Goal: Task Accomplishment & Management: Use online tool/utility

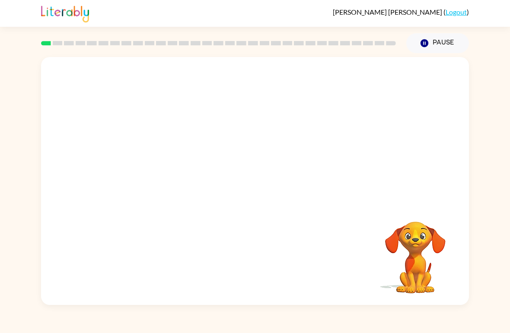
click at [458, 13] on link "Logout" at bounding box center [456, 12] width 21 height 8
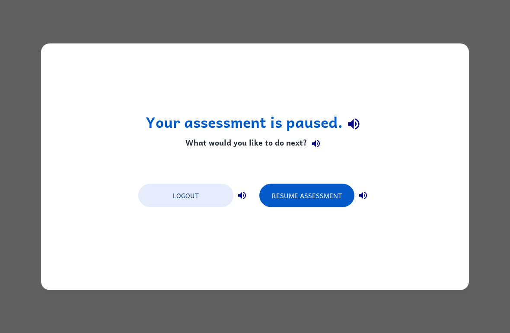
click at [184, 206] on button "Logout" at bounding box center [185, 195] width 95 height 23
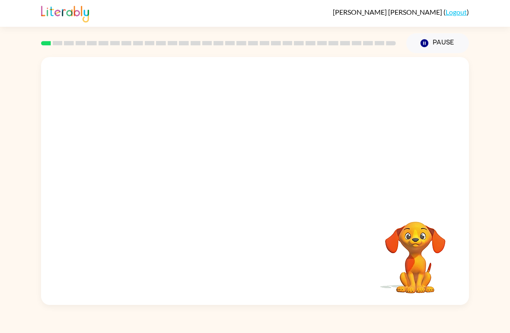
click at [471, 226] on div "Your browser must support playing .mp4 files to use Literably. Please try using…" at bounding box center [255, 179] width 510 height 252
click at [372, 78] on video "Your browser must support playing .mp4 files to use Literably. Please try using…" at bounding box center [255, 130] width 428 height 147
click at [265, 186] on button "button" at bounding box center [254, 186] width 55 height 32
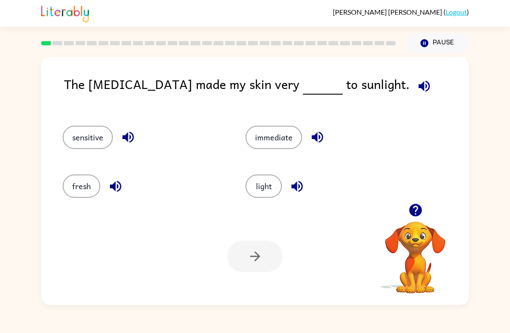
click at [316, 142] on icon "button" at bounding box center [317, 137] width 15 height 15
click at [267, 149] on button "immediate" at bounding box center [274, 137] width 57 height 23
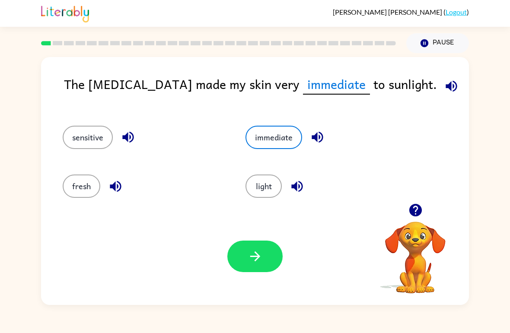
click at [272, 253] on button "button" at bounding box center [254, 257] width 55 height 32
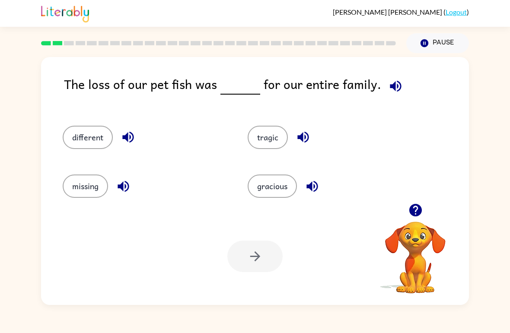
click at [392, 86] on icon "button" at bounding box center [395, 86] width 15 height 15
click at [87, 140] on button "different" at bounding box center [88, 137] width 50 height 23
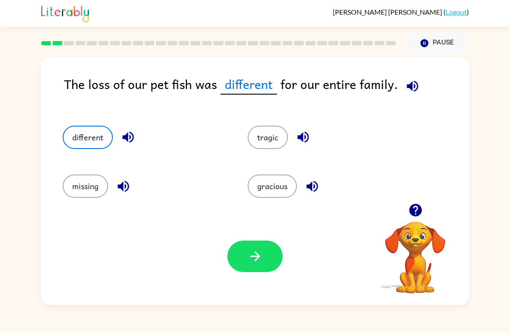
click at [274, 268] on button "button" at bounding box center [254, 257] width 55 height 32
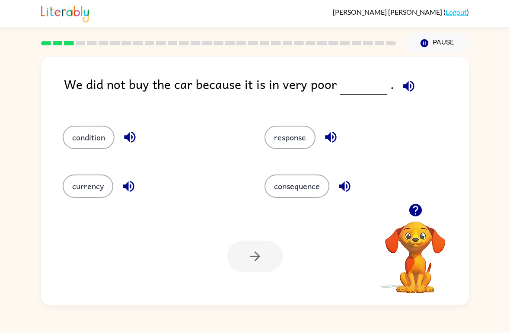
click at [77, 149] on button "condition" at bounding box center [89, 137] width 52 height 23
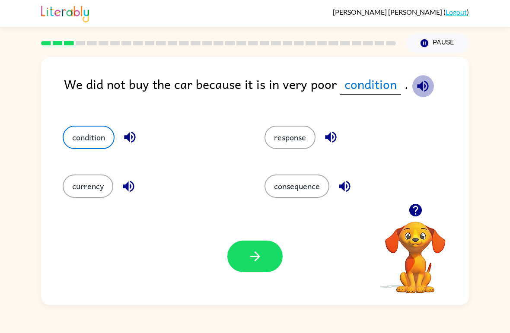
click at [422, 89] on icon "button" at bounding box center [422, 86] width 15 height 15
click at [64, 188] on button "currency" at bounding box center [88, 186] width 51 height 23
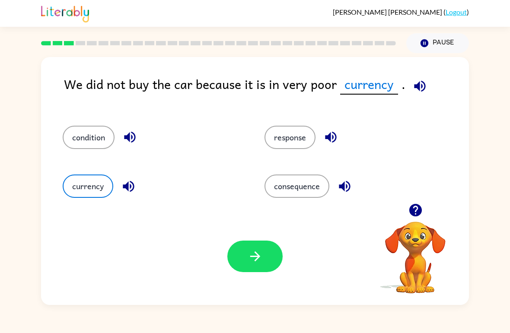
click at [327, 192] on button "consequence" at bounding box center [297, 186] width 65 height 23
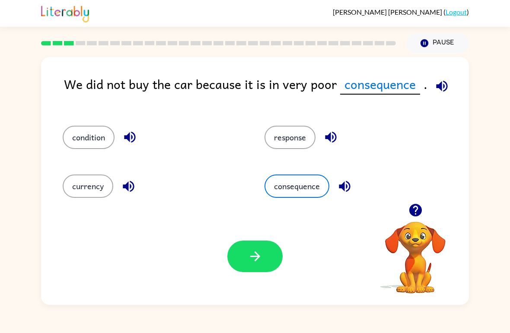
click at [300, 154] on div "response" at bounding box center [349, 133] width 202 height 49
click at [310, 136] on button "response" at bounding box center [290, 137] width 51 height 23
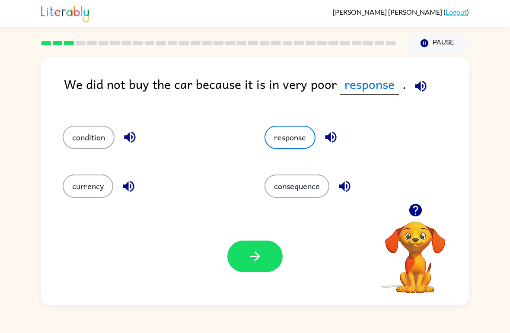
click at [92, 132] on button "condition" at bounding box center [89, 137] width 52 height 23
click at [260, 262] on icon "button" at bounding box center [255, 256] width 15 height 15
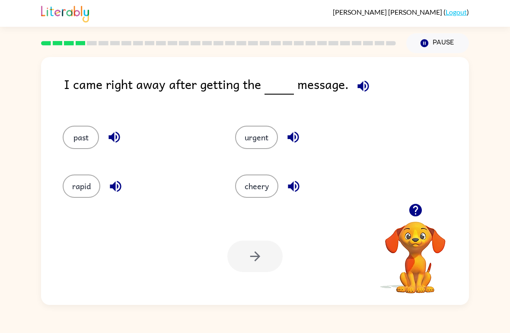
click at [357, 95] on button "button" at bounding box center [363, 86] width 22 height 22
click at [65, 128] on div "past" at bounding box center [139, 137] width 153 height 23
click at [75, 127] on button "past" at bounding box center [81, 137] width 36 height 23
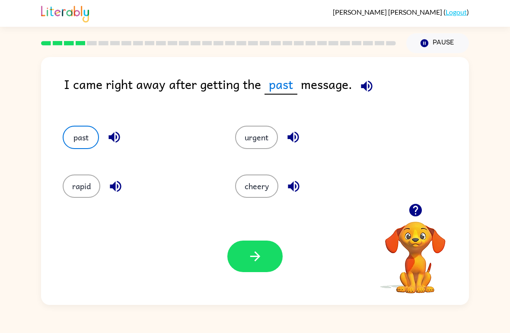
click at [72, 197] on button "rapid" at bounding box center [82, 186] width 38 height 23
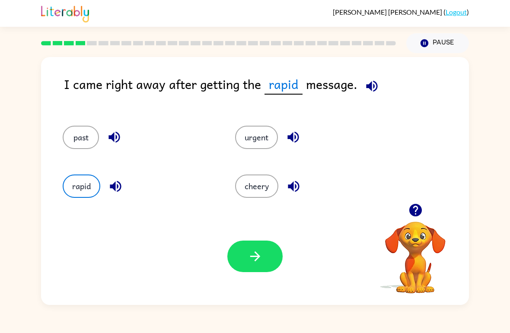
click at [271, 187] on button "cheery" at bounding box center [256, 186] width 43 height 23
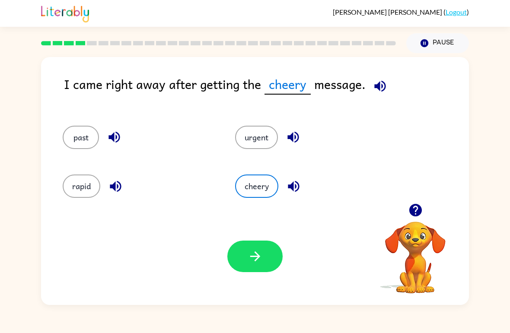
click at [83, 142] on button "past" at bounding box center [81, 137] width 36 height 23
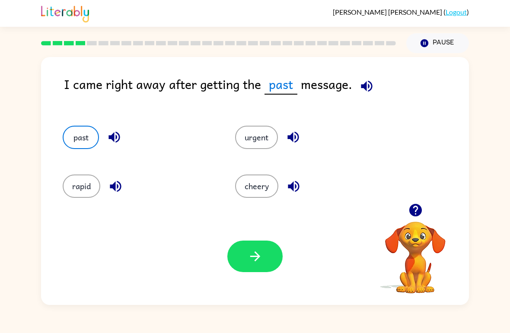
click at [276, 251] on button "button" at bounding box center [254, 257] width 55 height 32
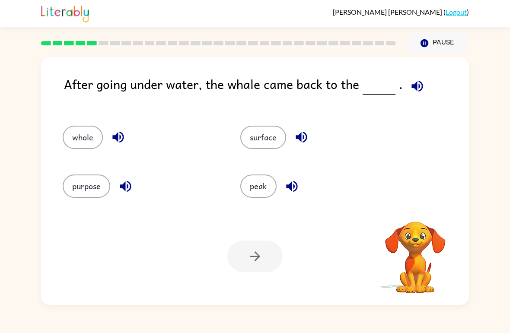
click at [416, 93] on icon "button" at bounding box center [417, 86] width 15 height 15
click at [64, 195] on div "purpose" at bounding box center [142, 186] width 158 height 23
click at [70, 194] on button "purpose" at bounding box center [87, 186] width 48 height 23
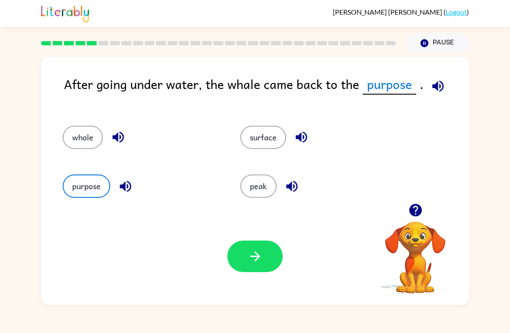
click at [287, 180] on icon "button" at bounding box center [291, 186] width 15 height 15
click at [262, 183] on button "peak" at bounding box center [258, 186] width 36 height 23
click at [275, 148] on button "surface" at bounding box center [263, 137] width 46 height 23
click at [302, 132] on icon "button" at bounding box center [301, 137] width 15 height 15
click at [301, 141] on icon "button" at bounding box center [301, 137] width 11 height 11
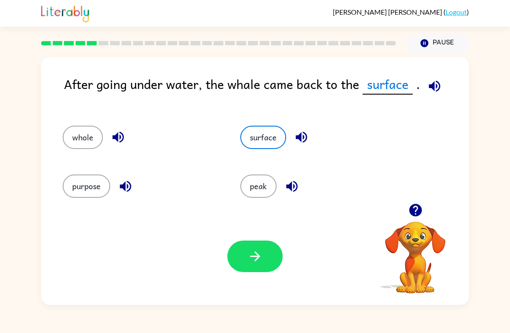
click at [280, 133] on button "surface" at bounding box center [263, 137] width 46 height 23
click at [303, 141] on icon "button" at bounding box center [301, 137] width 15 height 15
click at [307, 140] on icon "button" at bounding box center [301, 137] width 15 height 15
click at [72, 133] on button "whole" at bounding box center [83, 137] width 40 height 23
click at [86, 190] on button "purpose" at bounding box center [87, 186] width 48 height 23
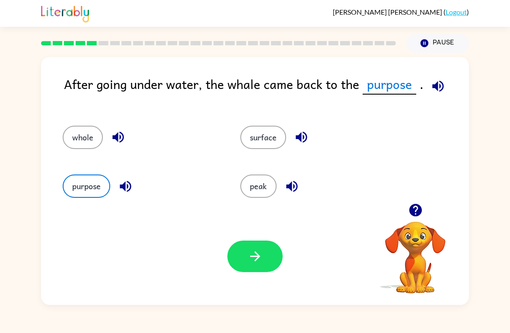
click at [256, 132] on button "surface" at bounding box center [263, 137] width 46 height 23
click at [246, 179] on button "peak" at bounding box center [258, 186] width 36 height 23
click at [260, 248] on button "button" at bounding box center [254, 257] width 55 height 32
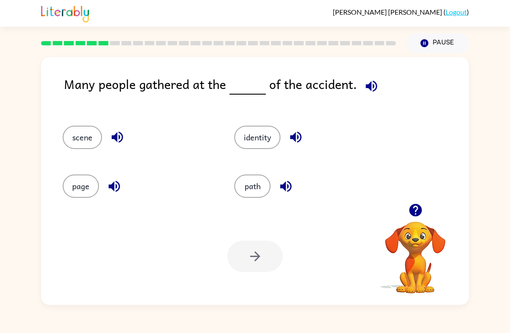
click at [372, 89] on icon "button" at bounding box center [371, 85] width 11 height 11
click at [69, 145] on button "scene" at bounding box center [82, 137] width 39 height 23
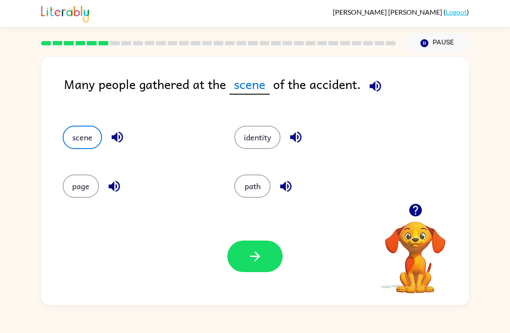
click at [239, 138] on button "identity" at bounding box center [257, 137] width 46 height 23
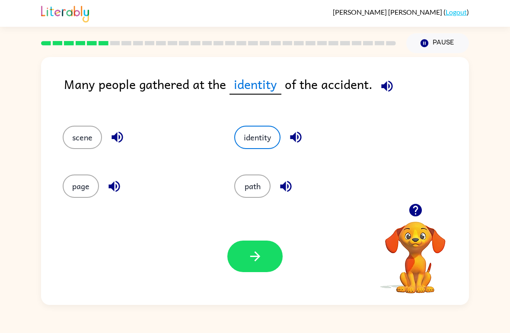
click at [244, 186] on button "path" at bounding box center [252, 186] width 36 height 23
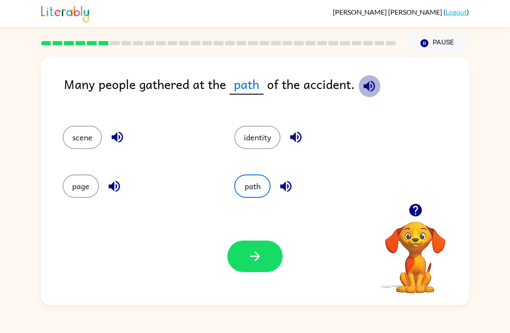
click at [367, 90] on icon "button" at bounding box center [369, 85] width 11 height 11
click at [372, 88] on icon "button" at bounding box center [369, 85] width 11 height 11
click at [253, 258] on icon "button" at bounding box center [255, 256] width 15 height 15
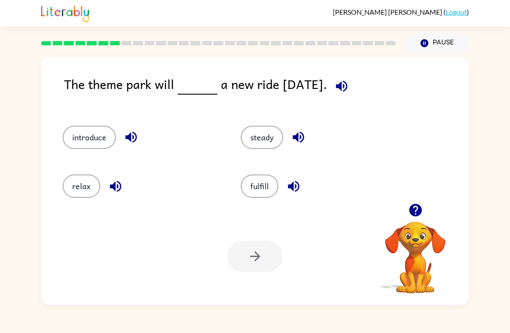
click at [349, 90] on icon "button" at bounding box center [341, 86] width 15 height 15
click at [82, 195] on button "relax" at bounding box center [82, 186] width 38 height 23
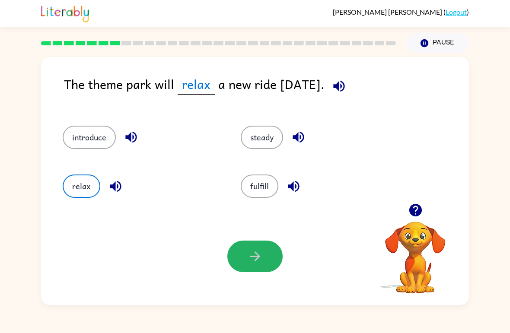
click at [274, 259] on button "button" at bounding box center [254, 257] width 55 height 32
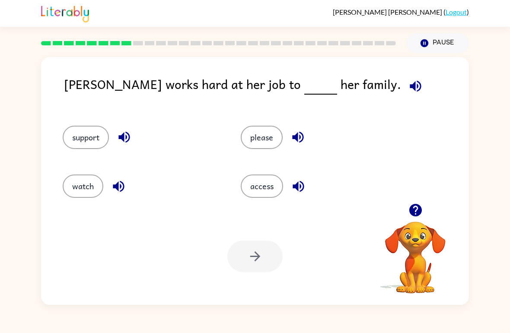
click at [89, 223] on div "Your browser must support playing .mp4 files to use Literably. Please try using…" at bounding box center [255, 256] width 428 height 97
click at [96, 206] on div "watch" at bounding box center [135, 182] width 178 height 49
click at [86, 191] on button "watch" at bounding box center [83, 186] width 41 height 23
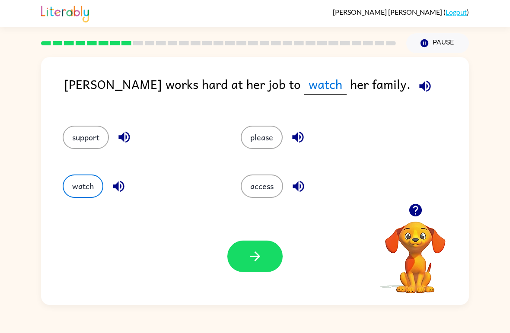
click at [270, 252] on button "button" at bounding box center [254, 257] width 55 height 32
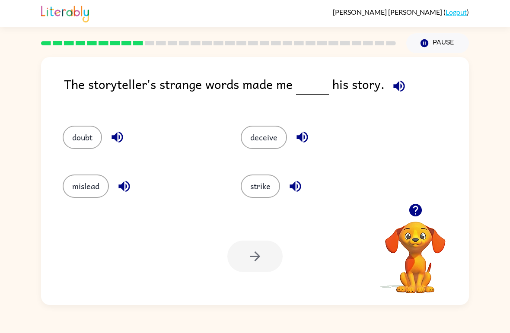
click at [67, 191] on button "mislead" at bounding box center [86, 186] width 46 height 23
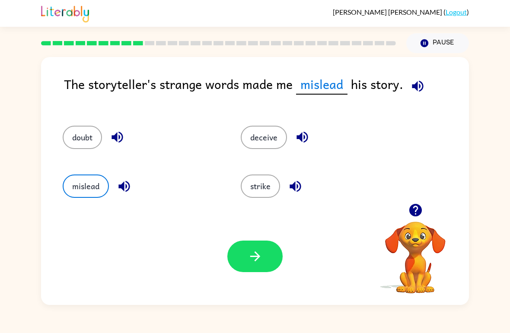
click at [80, 144] on button "doubt" at bounding box center [82, 137] width 39 height 23
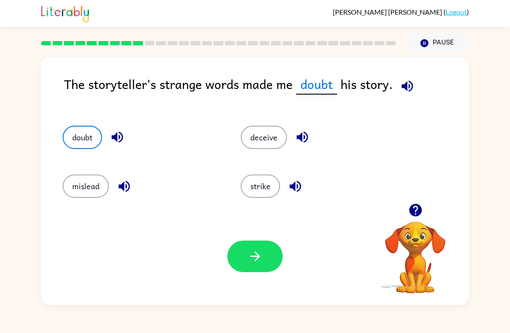
click at [71, 185] on button "mislead" at bounding box center [86, 186] width 46 height 23
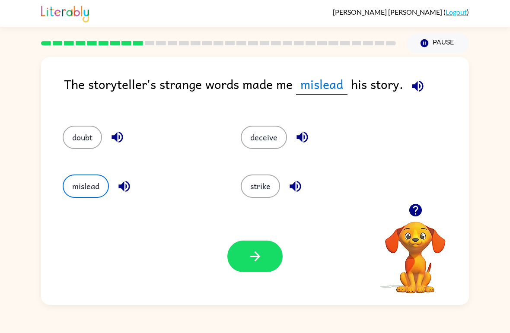
click at [284, 142] on button "deceive" at bounding box center [264, 137] width 46 height 23
click at [272, 184] on button "strike" at bounding box center [260, 186] width 39 height 23
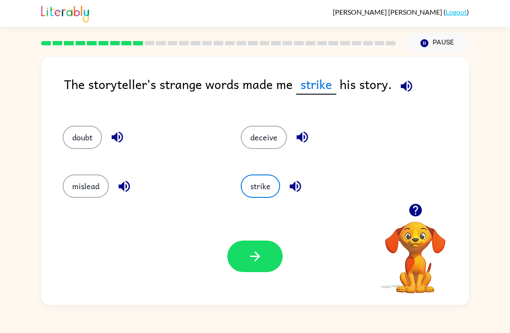
click at [265, 242] on button "button" at bounding box center [254, 257] width 55 height 32
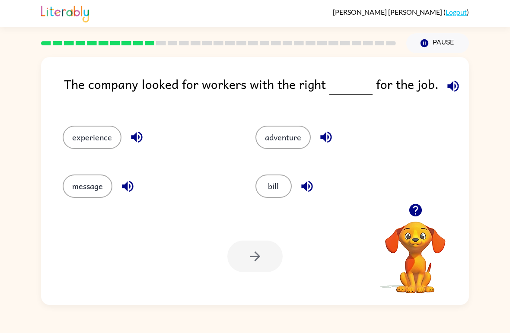
click at [77, 143] on button "experience" at bounding box center [92, 137] width 59 height 23
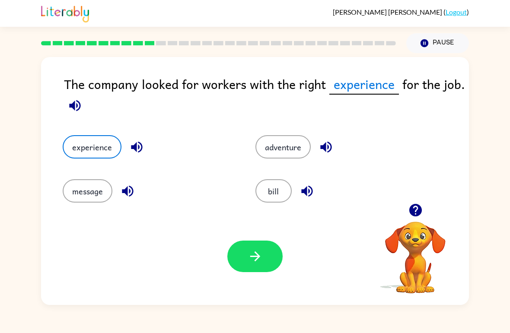
click at [260, 251] on icon "button" at bounding box center [255, 256] width 15 height 15
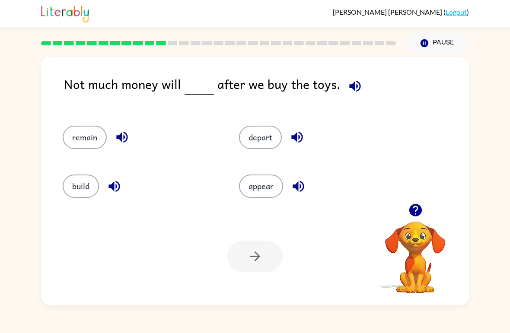
click at [77, 204] on div "build" at bounding box center [134, 182] width 176 height 49
click at [75, 194] on button "build" at bounding box center [81, 186] width 36 height 23
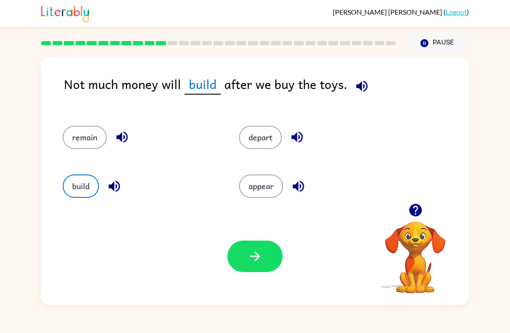
click at [251, 188] on button "appear" at bounding box center [261, 186] width 44 height 23
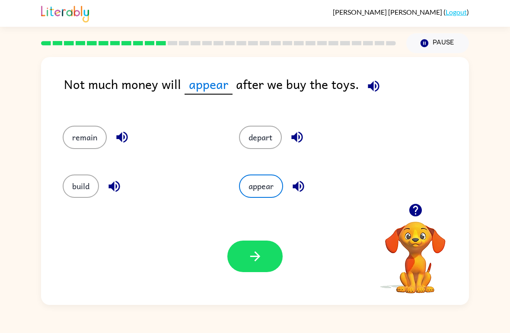
click at [248, 135] on button "depart" at bounding box center [260, 137] width 43 height 23
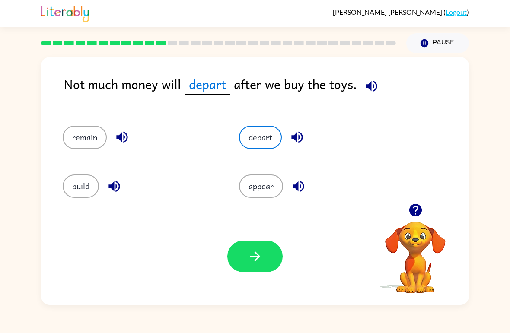
click at [256, 181] on button "appear" at bounding box center [261, 186] width 44 height 23
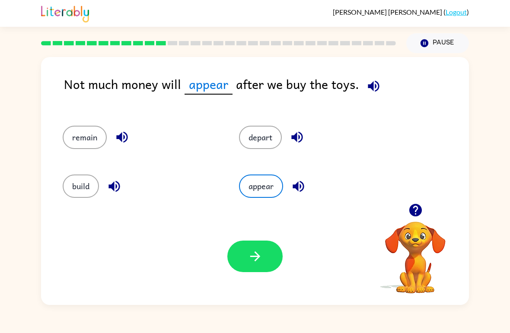
click at [302, 195] on button "button" at bounding box center [298, 186] width 22 height 22
click at [276, 263] on button "button" at bounding box center [254, 257] width 55 height 32
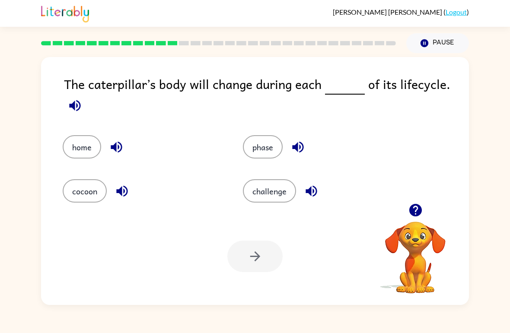
click at [72, 106] on icon "button" at bounding box center [74, 105] width 11 height 11
click at [270, 150] on button "phase" at bounding box center [263, 146] width 40 height 23
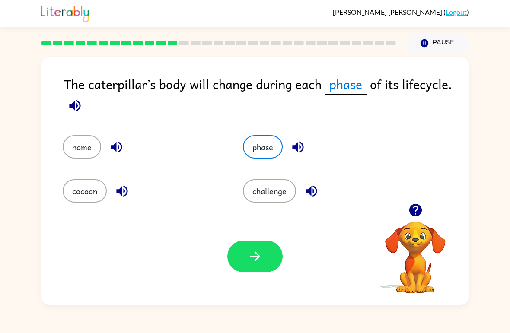
click at [309, 147] on button "button" at bounding box center [298, 147] width 22 height 22
click at [75, 151] on button "home" at bounding box center [82, 146] width 38 height 23
click at [323, 182] on div "challenge" at bounding box center [323, 190] width 160 height 23
click at [313, 192] on icon "button" at bounding box center [311, 191] width 11 height 11
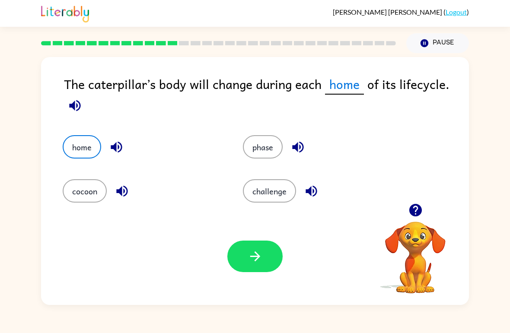
click at [89, 193] on button "cocoon" at bounding box center [85, 190] width 44 height 23
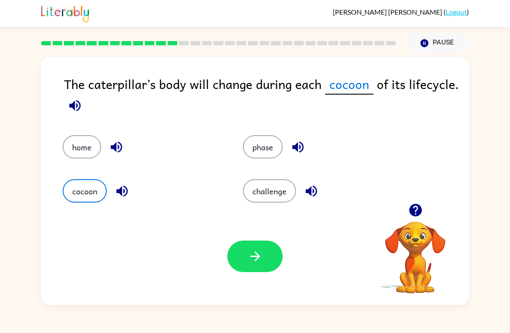
click at [124, 201] on button "button" at bounding box center [122, 191] width 22 height 22
click at [96, 199] on button "cocoon" at bounding box center [85, 190] width 44 height 23
click at [252, 251] on icon "button" at bounding box center [255, 256] width 15 height 15
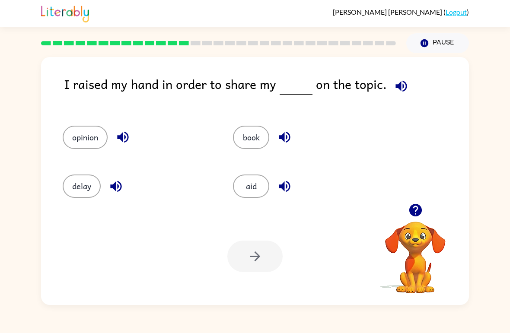
click at [387, 92] on span at bounding box center [400, 83] width 26 height 19
click at [398, 84] on icon "button" at bounding box center [401, 86] width 15 height 15
click at [265, 142] on button "book" at bounding box center [251, 137] width 36 height 23
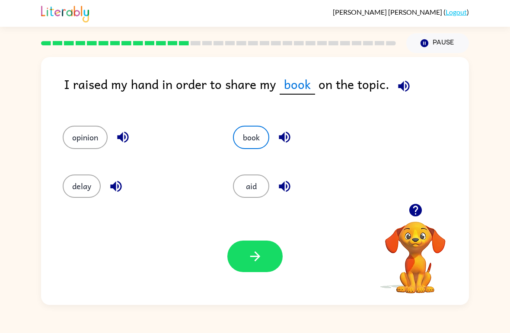
click at [264, 260] on button "button" at bounding box center [254, 257] width 55 height 32
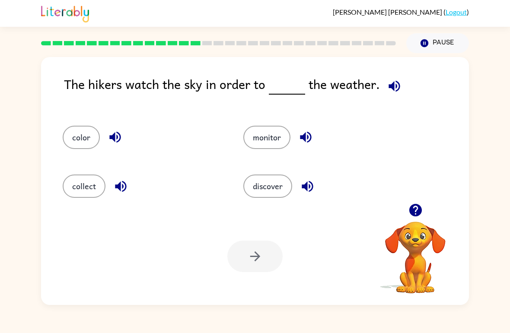
click at [394, 96] on button "button" at bounding box center [394, 86] width 22 height 22
click at [278, 195] on button "discover" at bounding box center [267, 186] width 49 height 23
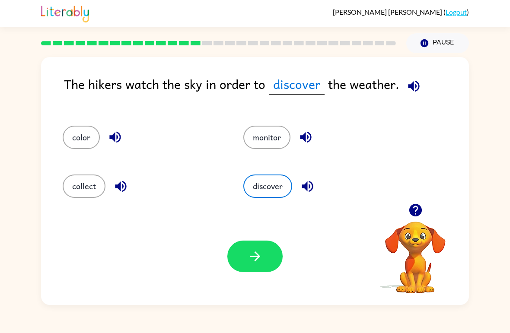
click at [248, 251] on icon "button" at bounding box center [255, 256] width 15 height 15
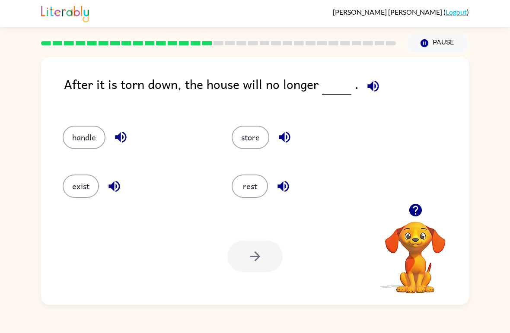
click at [369, 89] on icon "button" at bounding box center [372, 85] width 11 height 11
click at [67, 133] on button "handle" at bounding box center [84, 137] width 43 height 23
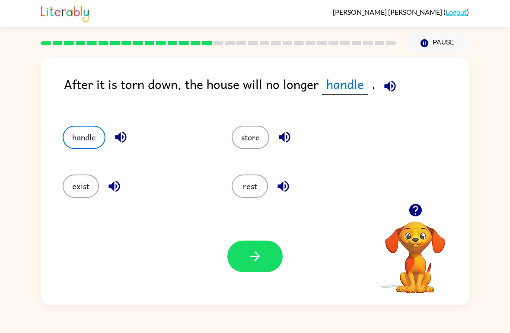
click at [390, 83] on icon "button" at bounding box center [390, 86] width 15 height 15
click at [258, 254] on icon "button" at bounding box center [255, 256] width 15 height 15
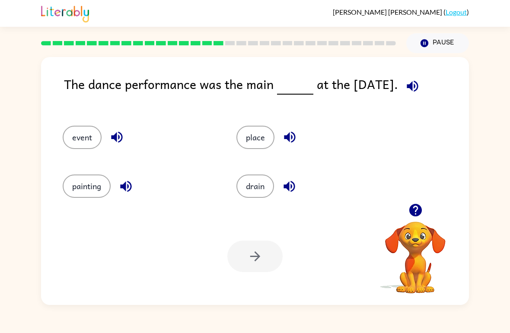
click at [262, 188] on button "drain" at bounding box center [255, 186] width 38 height 23
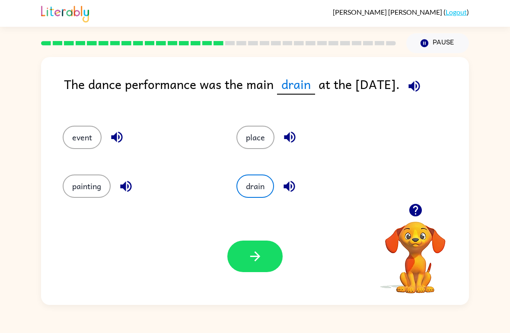
click at [268, 145] on button "place" at bounding box center [255, 137] width 38 height 23
click at [89, 130] on button "event" at bounding box center [82, 137] width 39 height 23
click at [427, 83] on button "button" at bounding box center [416, 86] width 22 height 22
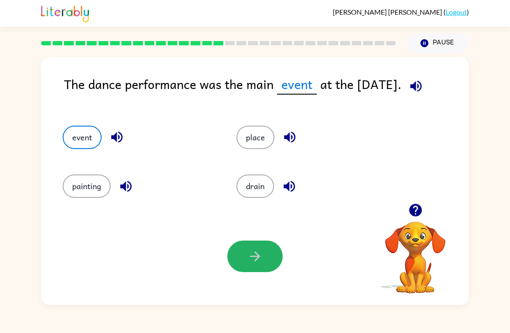
click at [261, 256] on icon "button" at bounding box center [255, 256] width 15 height 15
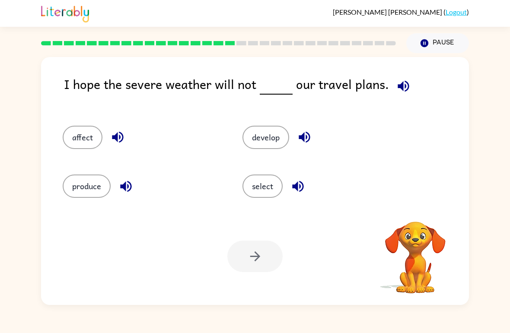
click at [398, 92] on icon "button" at bounding box center [403, 86] width 15 height 15
click at [81, 144] on button "affect" at bounding box center [83, 137] width 40 height 23
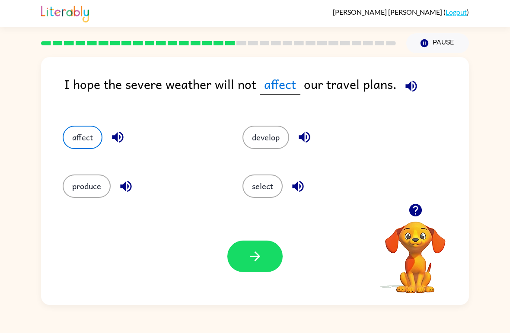
click at [243, 249] on button "button" at bounding box center [254, 257] width 55 height 32
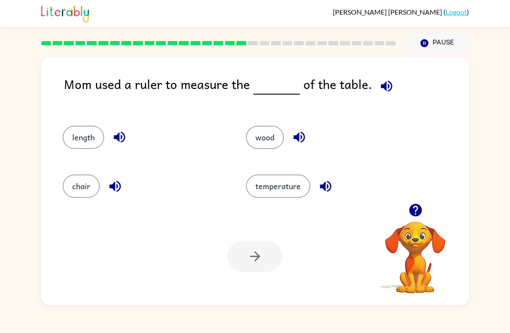
click at [82, 204] on div "chair" at bounding box center [137, 182] width 183 height 49
click at [88, 196] on button "chair" at bounding box center [81, 186] width 37 height 23
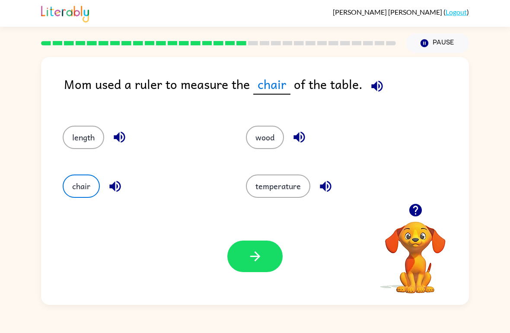
click at [240, 254] on button "button" at bounding box center [254, 257] width 55 height 32
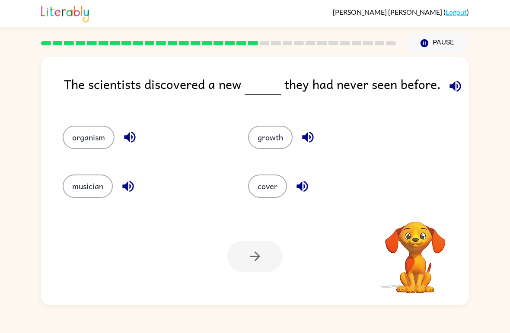
click at [258, 251] on div at bounding box center [254, 257] width 55 height 32
click at [268, 130] on button "growth" at bounding box center [270, 137] width 45 height 23
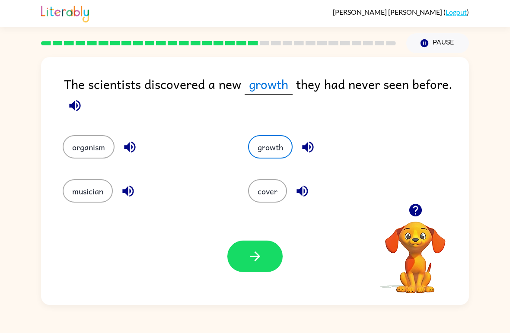
click at [107, 159] on button "organism" at bounding box center [89, 146] width 52 height 23
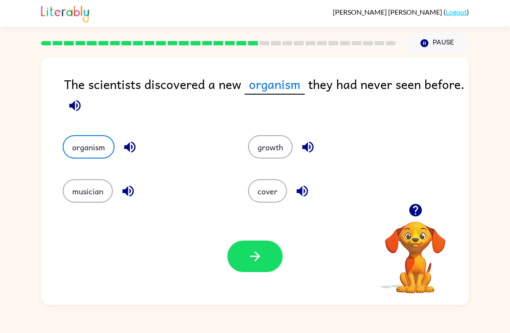
click at [256, 250] on icon "button" at bounding box center [255, 256] width 15 height 15
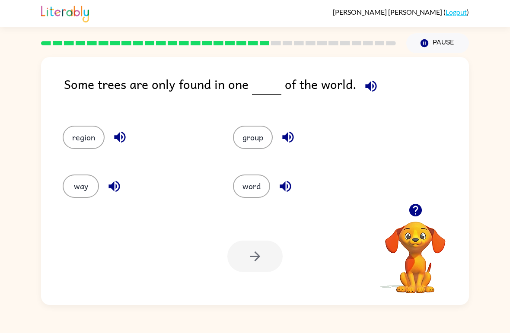
click at [261, 138] on button "group" at bounding box center [253, 137] width 40 height 23
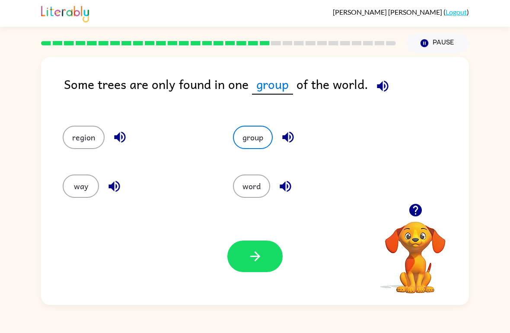
click at [226, 246] on div "Your browser must support playing .mp4 files to use Literably. Please try using…" at bounding box center [255, 256] width 428 height 97
click at [250, 251] on icon "button" at bounding box center [255, 256] width 15 height 15
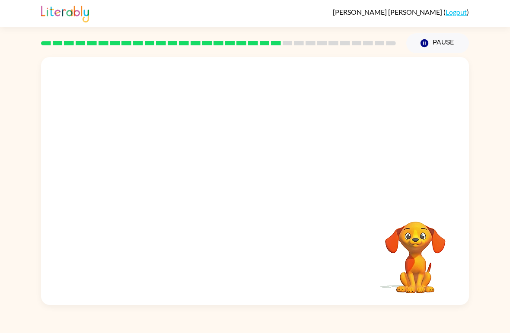
click at [175, 175] on video "Your browser must support playing .mp4 files to use Literably. Please try using…" at bounding box center [255, 130] width 428 height 147
click at [248, 191] on icon "button" at bounding box center [255, 185] width 15 height 15
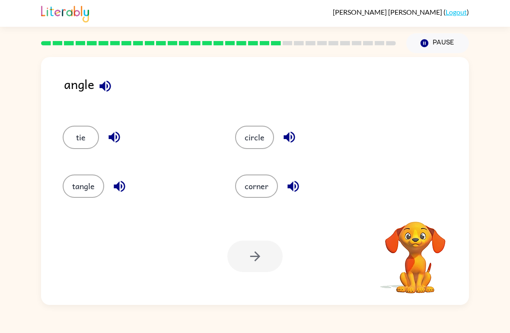
click at [107, 91] on icon "button" at bounding box center [105, 86] width 15 height 15
click at [72, 189] on button "tangle" at bounding box center [83, 186] width 41 height 23
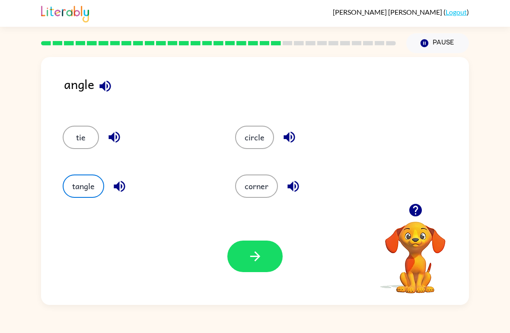
click at [252, 266] on button "button" at bounding box center [254, 257] width 55 height 32
click at [244, 246] on div at bounding box center [254, 257] width 55 height 32
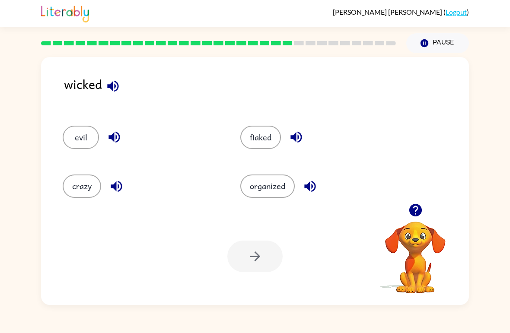
click at [303, 141] on icon "button" at bounding box center [296, 137] width 15 height 15
click at [119, 140] on icon "button" at bounding box center [113, 137] width 11 height 11
click at [265, 140] on button "flaked" at bounding box center [260, 137] width 41 height 23
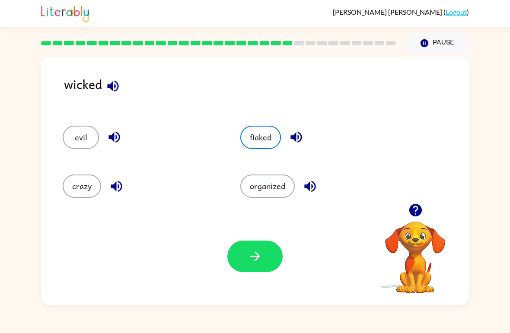
click at [252, 264] on icon "button" at bounding box center [255, 256] width 15 height 15
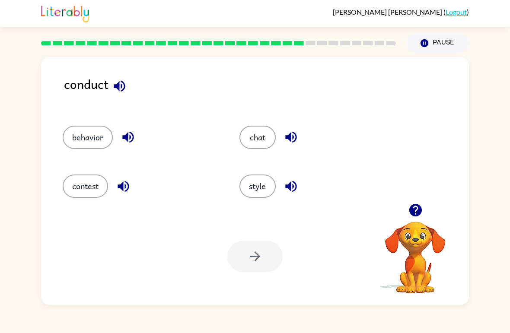
click at [114, 90] on icon "button" at bounding box center [119, 86] width 15 height 15
click at [124, 143] on icon "button" at bounding box center [128, 137] width 15 height 15
click at [79, 145] on button "behavior" at bounding box center [88, 137] width 50 height 23
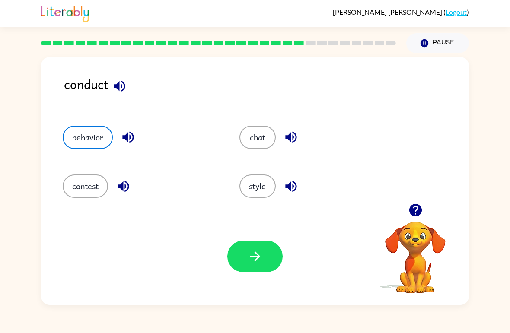
click at [229, 251] on button "button" at bounding box center [254, 257] width 55 height 32
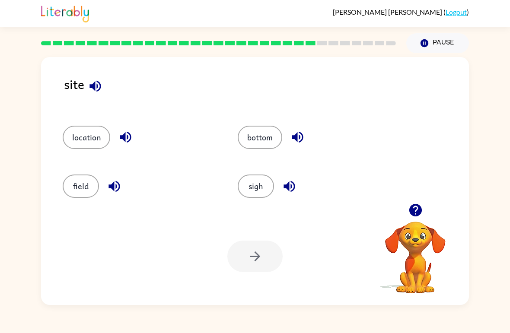
click at [96, 87] on icon "button" at bounding box center [95, 86] width 15 height 15
click at [268, 193] on button "sigh" at bounding box center [256, 186] width 36 height 23
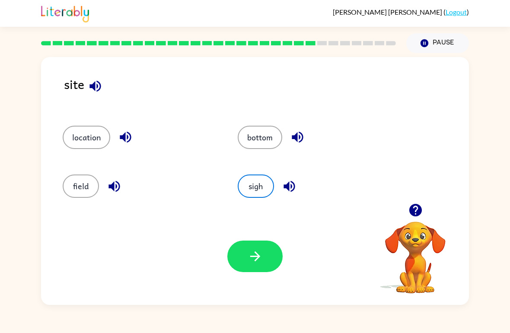
click at [264, 247] on button "button" at bounding box center [254, 257] width 55 height 32
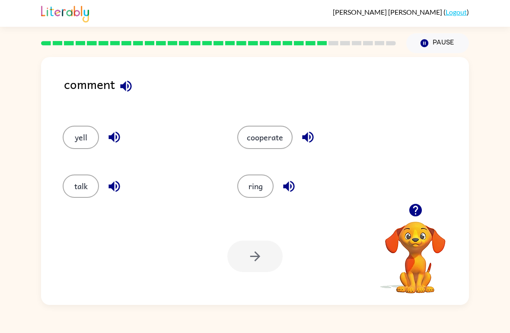
click at [265, 148] on button "cooperate" at bounding box center [264, 137] width 55 height 23
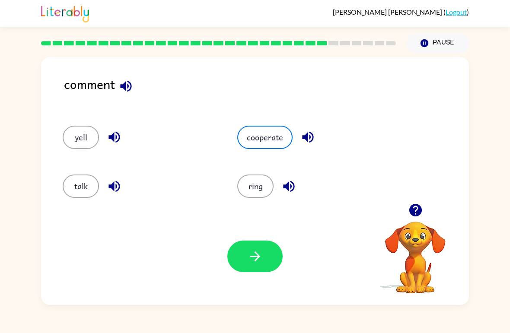
click at [262, 248] on button "button" at bounding box center [254, 257] width 55 height 32
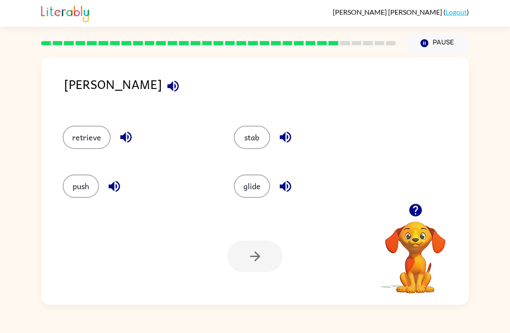
click at [166, 83] on icon "button" at bounding box center [173, 86] width 15 height 15
click at [126, 143] on icon "button" at bounding box center [125, 137] width 15 height 15
click at [85, 146] on button "retrieve" at bounding box center [87, 137] width 48 height 23
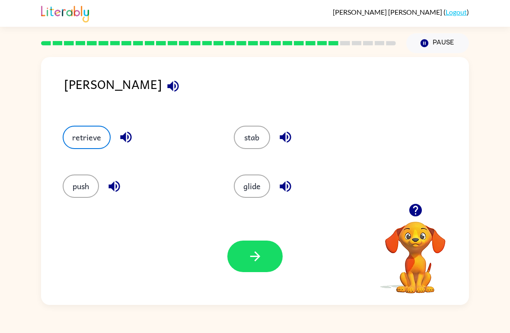
click at [260, 250] on icon "button" at bounding box center [255, 256] width 15 height 15
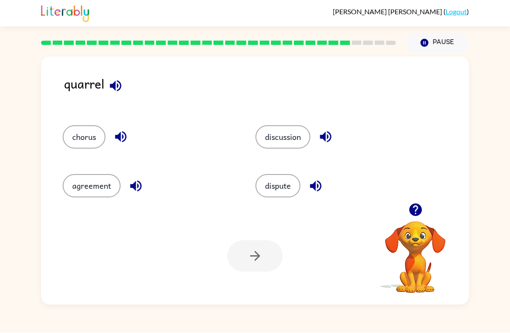
click at [116, 86] on icon "button" at bounding box center [115, 86] width 15 height 15
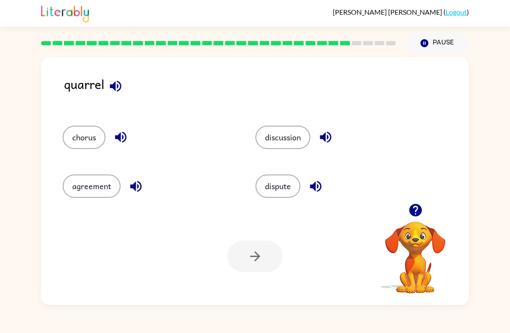
click at [289, 140] on button "discussion" at bounding box center [282, 137] width 55 height 23
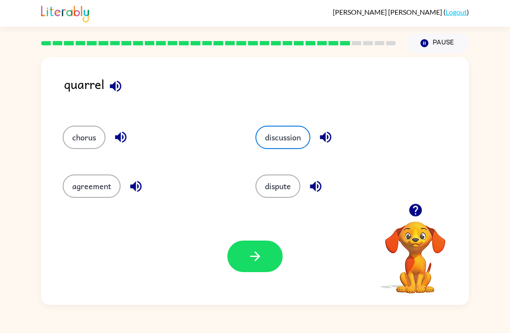
click at [256, 262] on icon "button" at bounding box center [255, 256] width 15 height 15
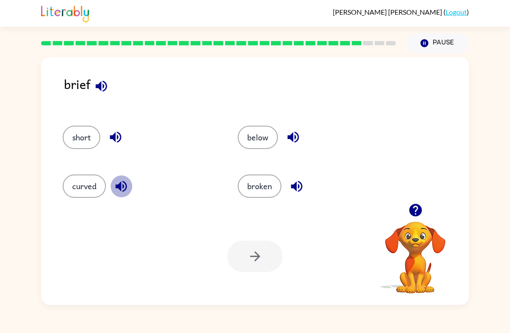
click at [121, 188] on icon "button" at bounding box center [120, 186] width 11 height 11
click at [67, 189] on button "curved" at bounding box center [84, 186] width 43 height 23
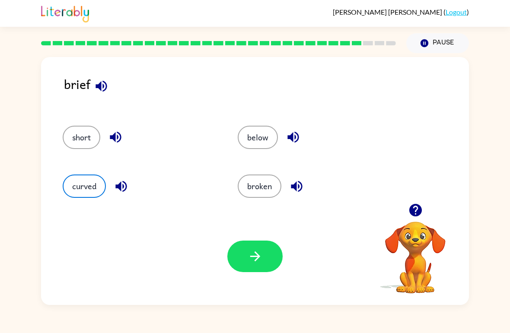
click at [252, 249] on button "button" at bounding box center [254, 257] width 55 height 32
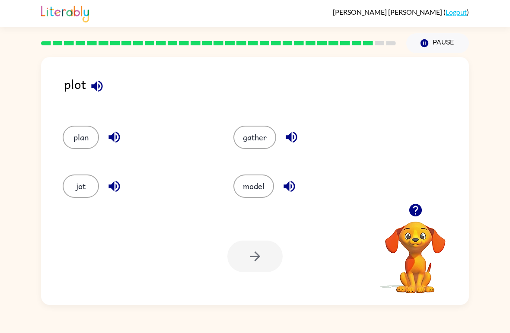
click at [67, 132] on button "plan" at bounding box center [81, 137] width 36 height 23
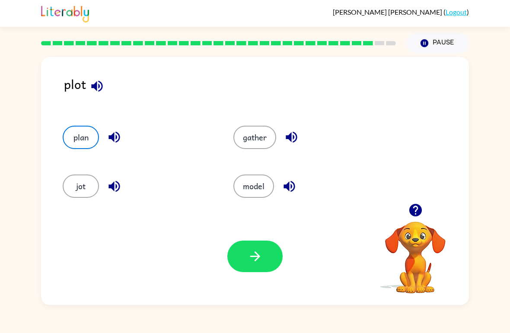
click at [233, 261] on button "button" at bounding box center [254, 257] width 55 height 32
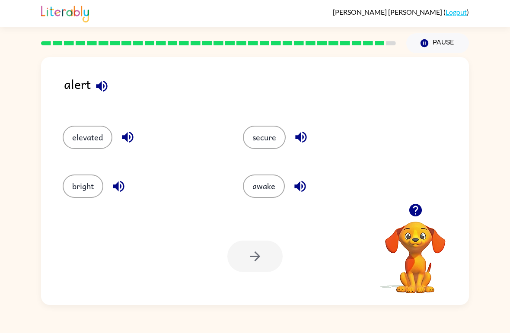
click at [268, 137] on button "secure" at bounding box center [264, 137] width 43 height 23
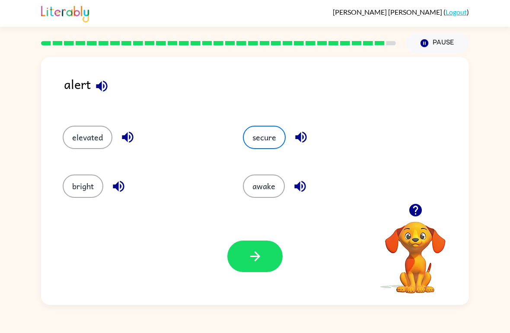
click at [244, 253] on button "button" at bounding box center [254, 257] width 55 height 32
